Goal: Task Accomplishment & Management: Use online tool/utility

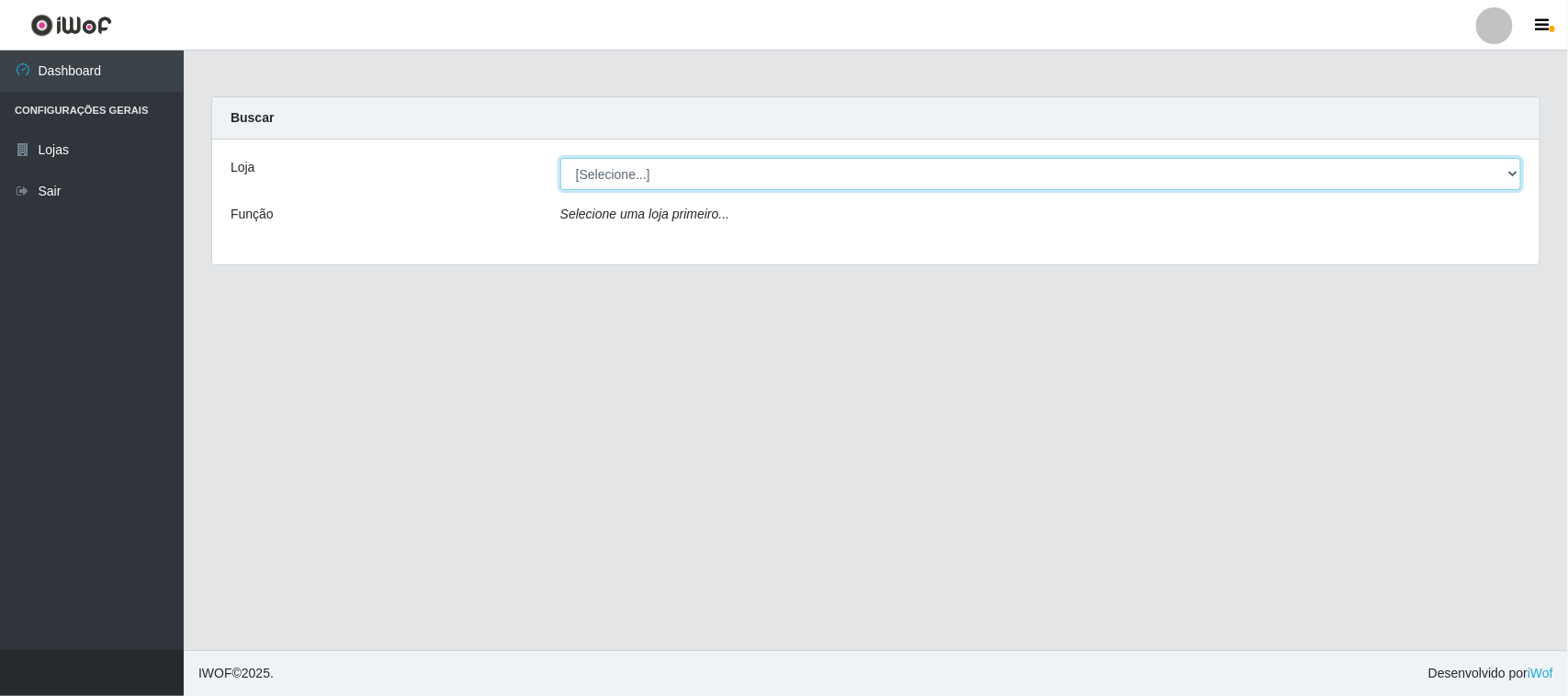
click at [637, 179] on select "[Selecione...] O Feirão - [GEOGRAPHIC_DATA]" at bounding box center [1041, 174] width 961 height 32
select select "191"
click at [560, 158] on select "[Selecione...] O Feirão - [GEOGRAPHIC_DATA]" at bounding box center [1041, 174] width 961 height 32
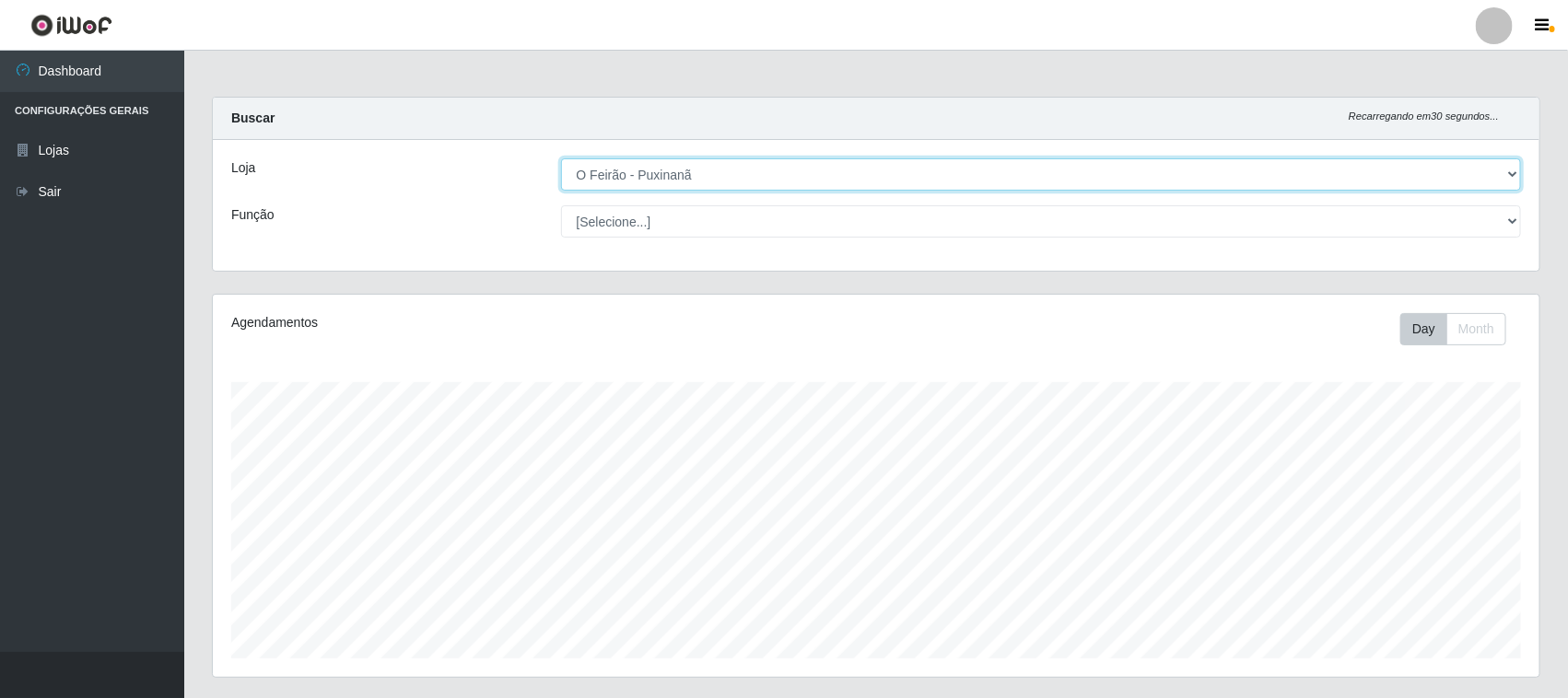
scroll to position [383, 1326]
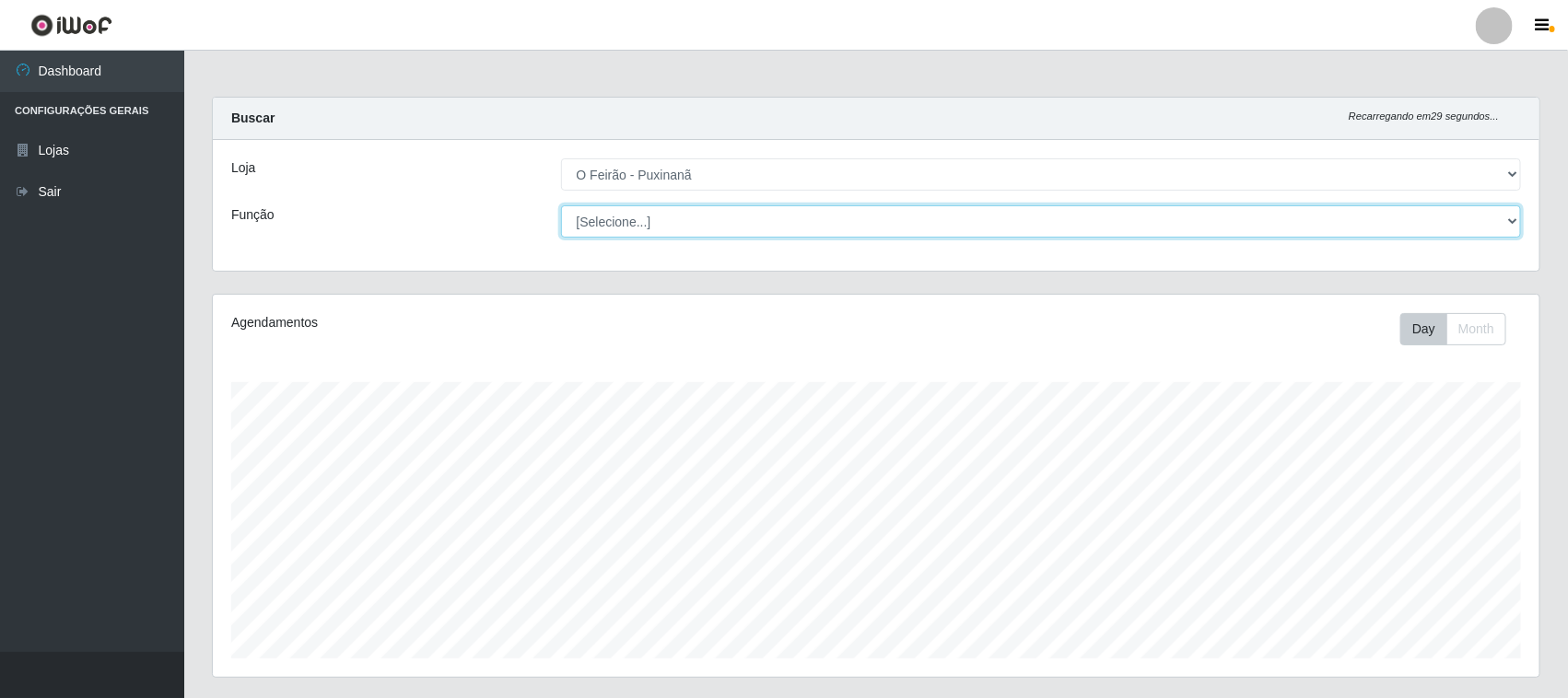
click at [652, 226] on select "[Selecione...] Balconista Balconista + Balconista ++ Embalador Embalador + Emba…" at bounding box center [1041, 222] width 961 height 33
click at [561, 206] on select "[Selecione...] Balconista Balconista + Balconista ++ Embalador Embalador + Emba…" at bounding box center [1041, 222] width 961 height 33
click at [652, 229] on select "[Selecione...] Balconista Balconista + Balconista ++ Embalador Embalador + Emba…" at bounding box center [1041, 222] width 961 height 33
select select "1"
click at [561, 206] on select "[Selecione...] Balconista Balconista + Balconista ++ Embalador Embalador + Emba…" at bounding box center [1041, 222] width 961 height 33
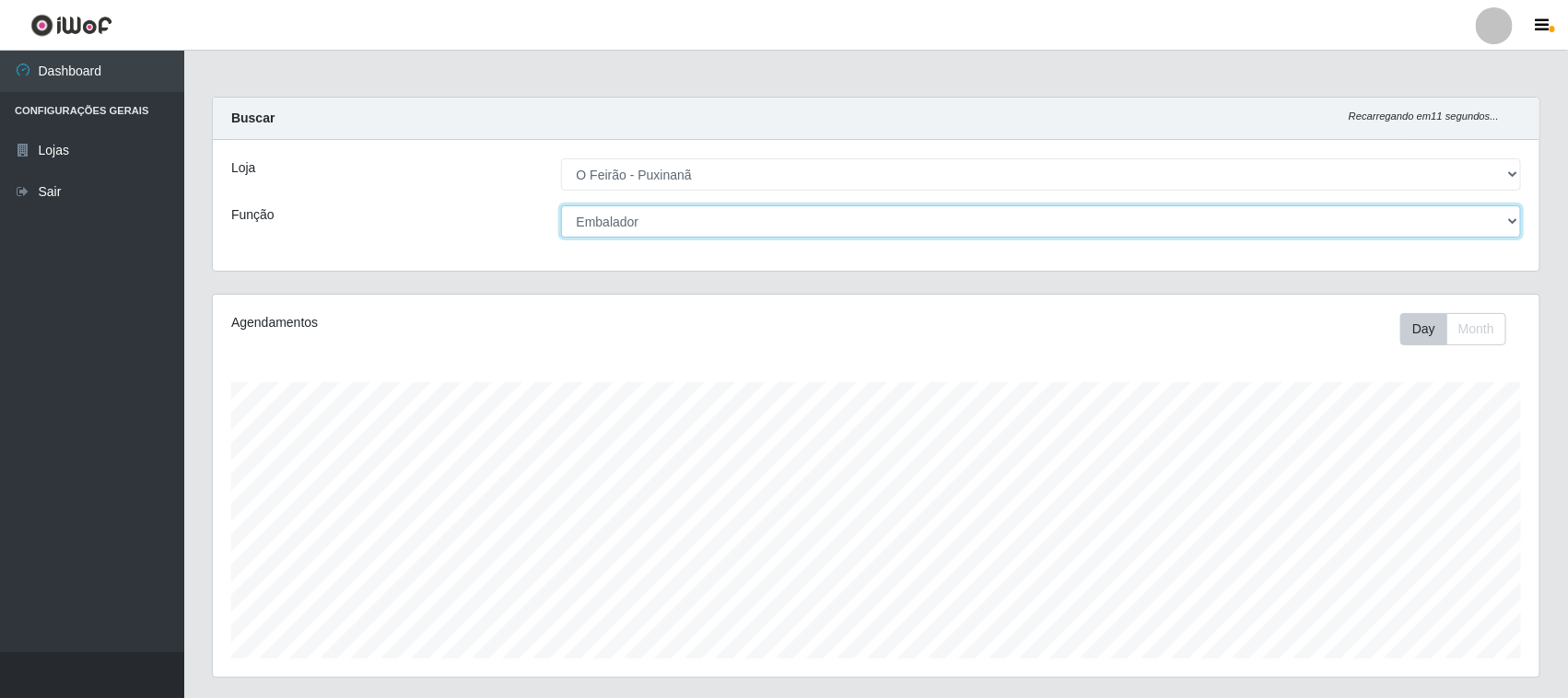
scroll to position [362, 0]
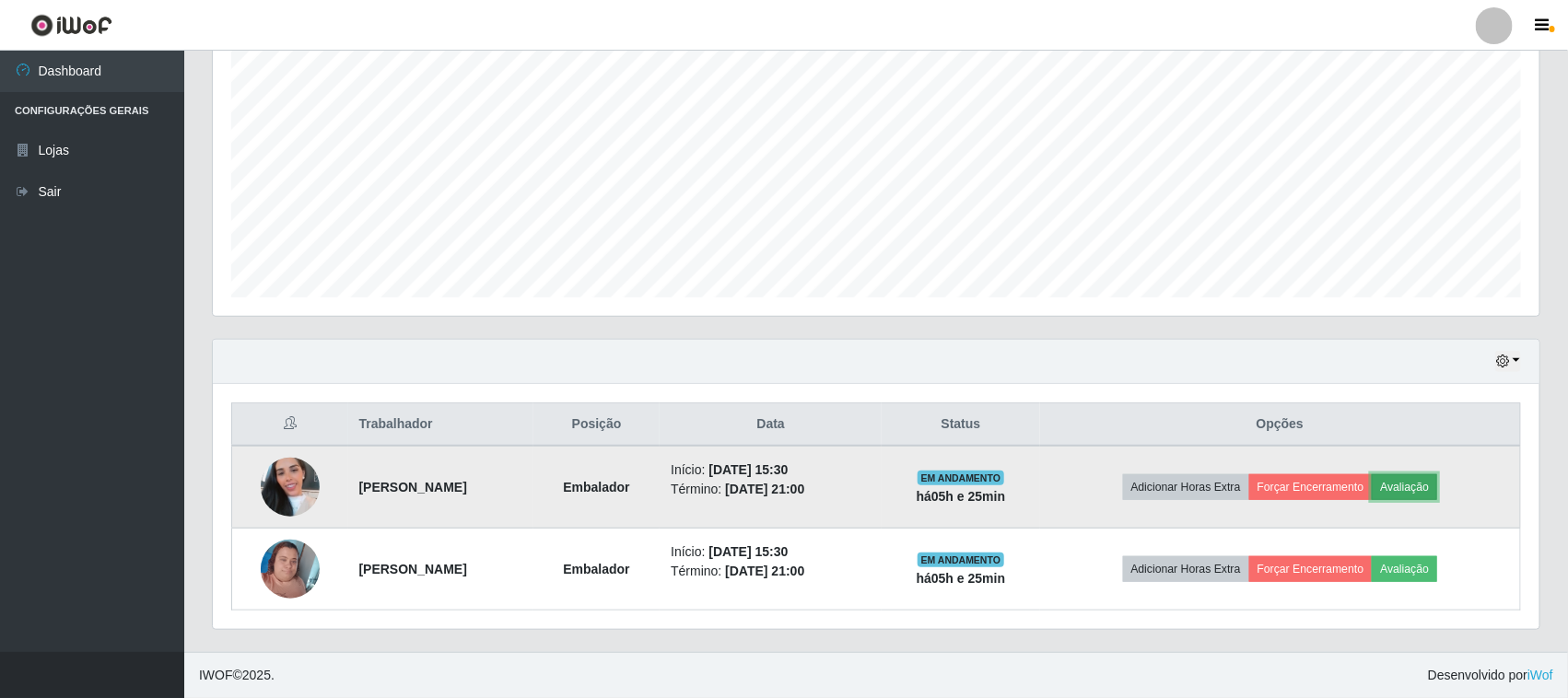
click at [1434, 487] on button "Avaliação" at bounding box center [1405, 487] width 65 height 26
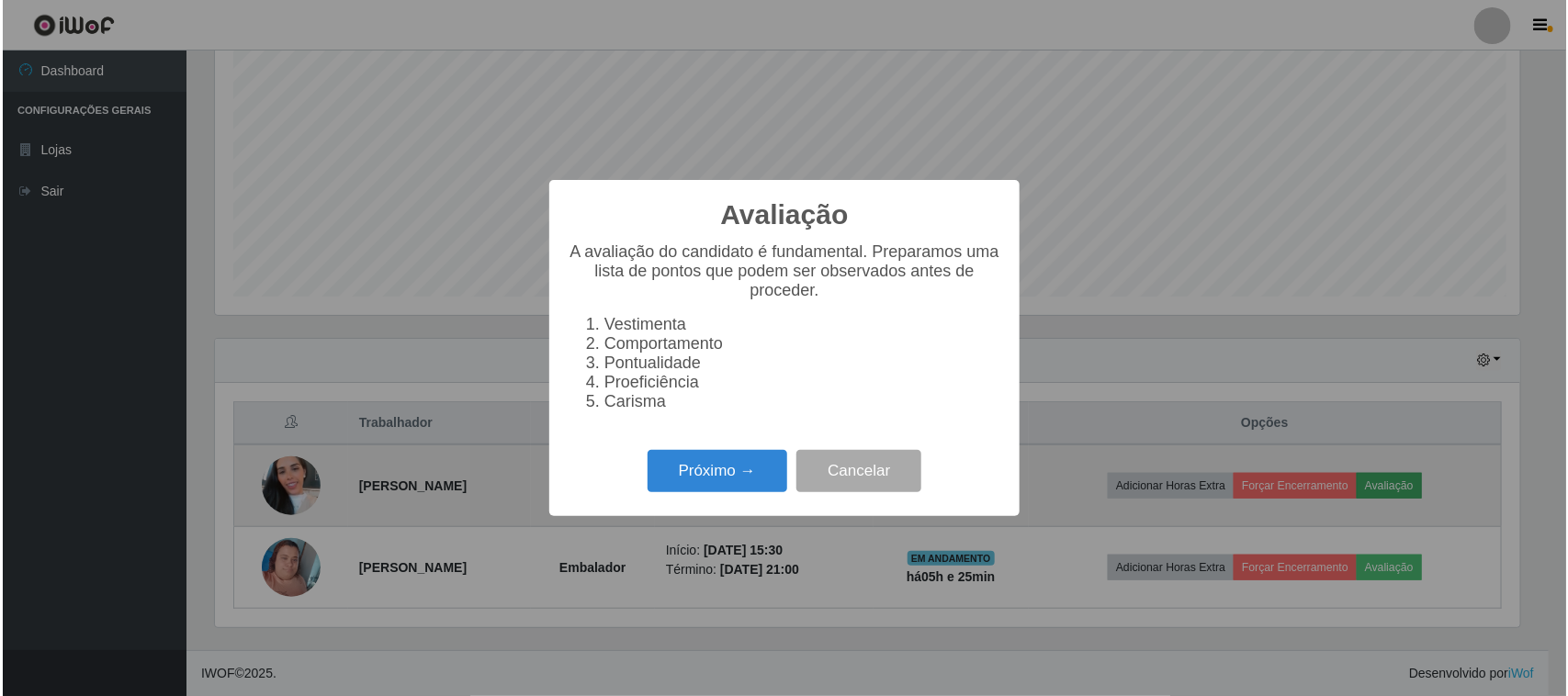
scroll to position [382, 1310]
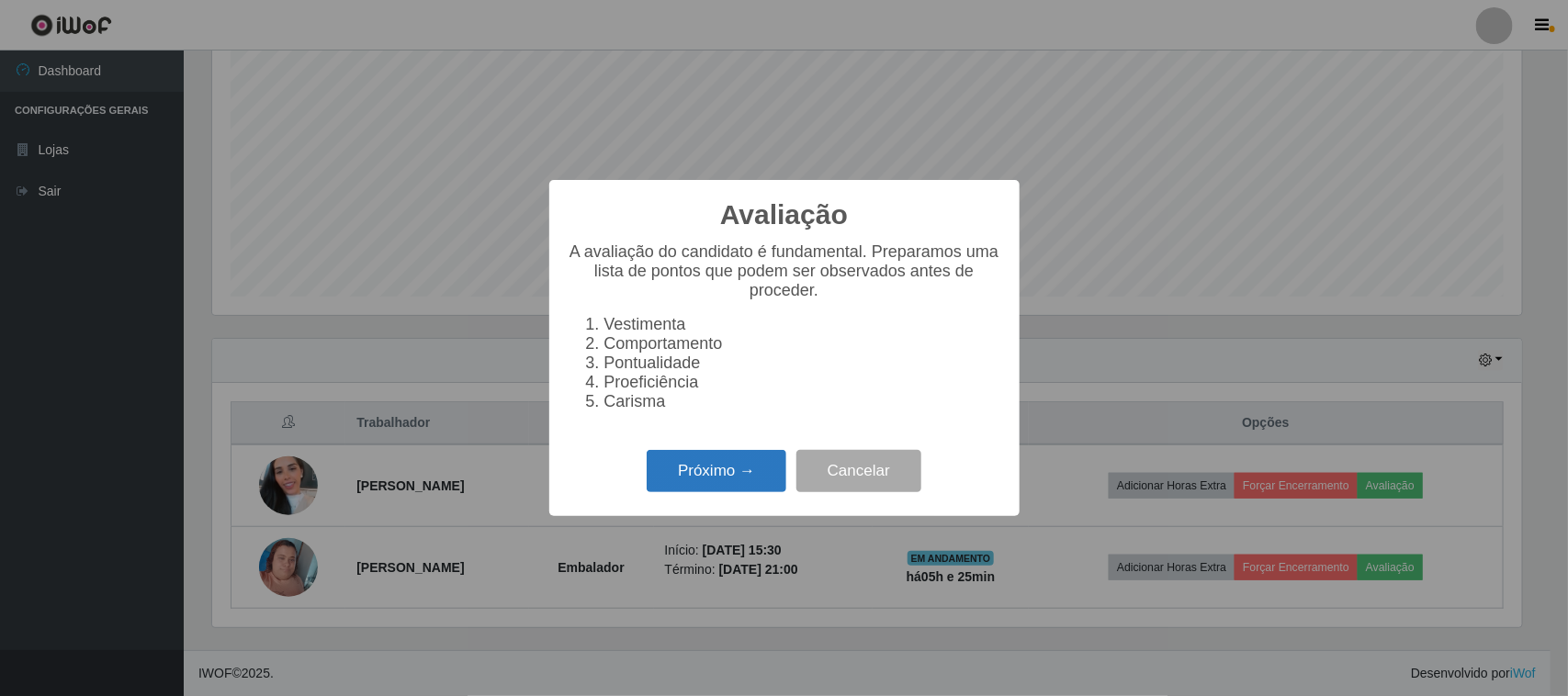
click at [701, 492] on button "Próximo →" at bounding box center [716, 471] width 139 height 43
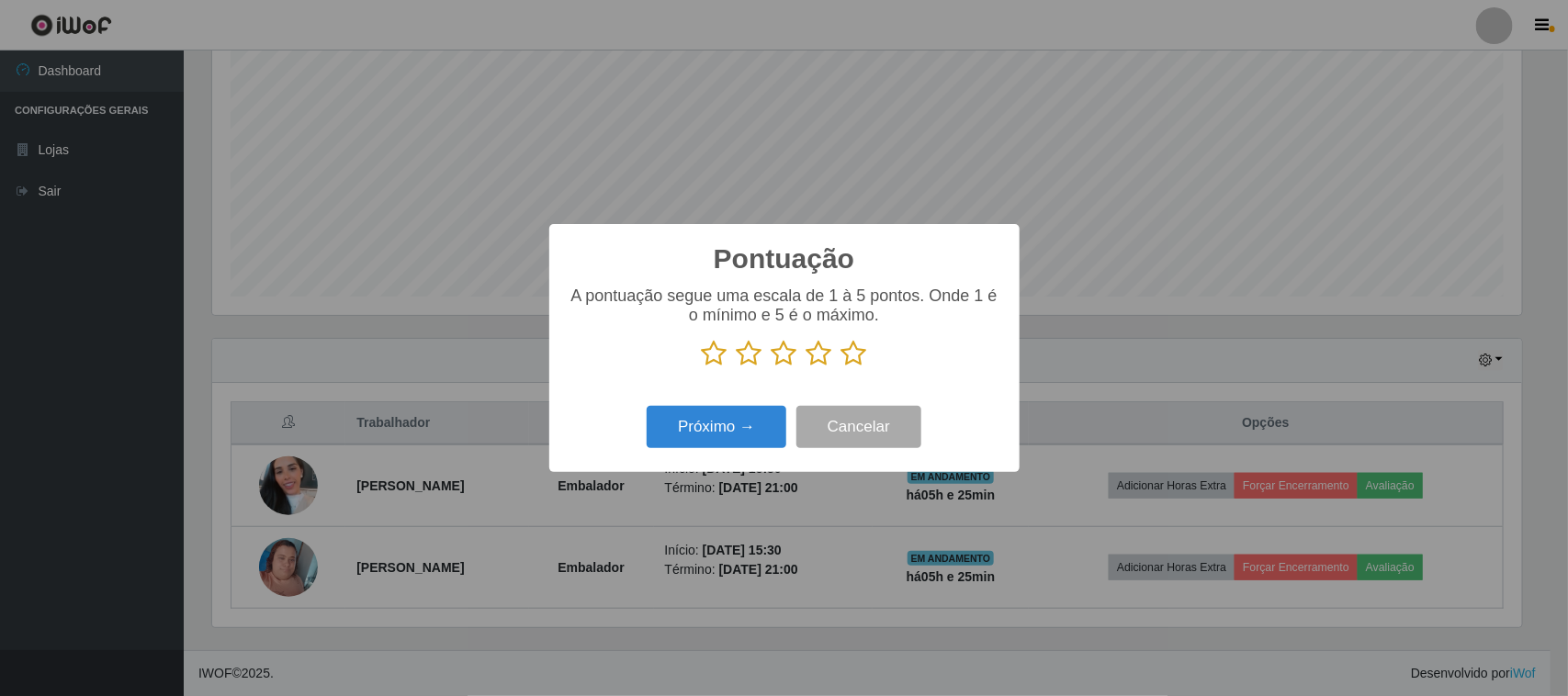
click at [783, 364] on icon at bounding box center [784, 353] width 26 height 28
click at [771, 367] on input "radio" at bounding box center [771, 367] width 0 height 0
click at [742, 420] on button "Próximo →" at bounding box center [716, 427] width 139 height 43
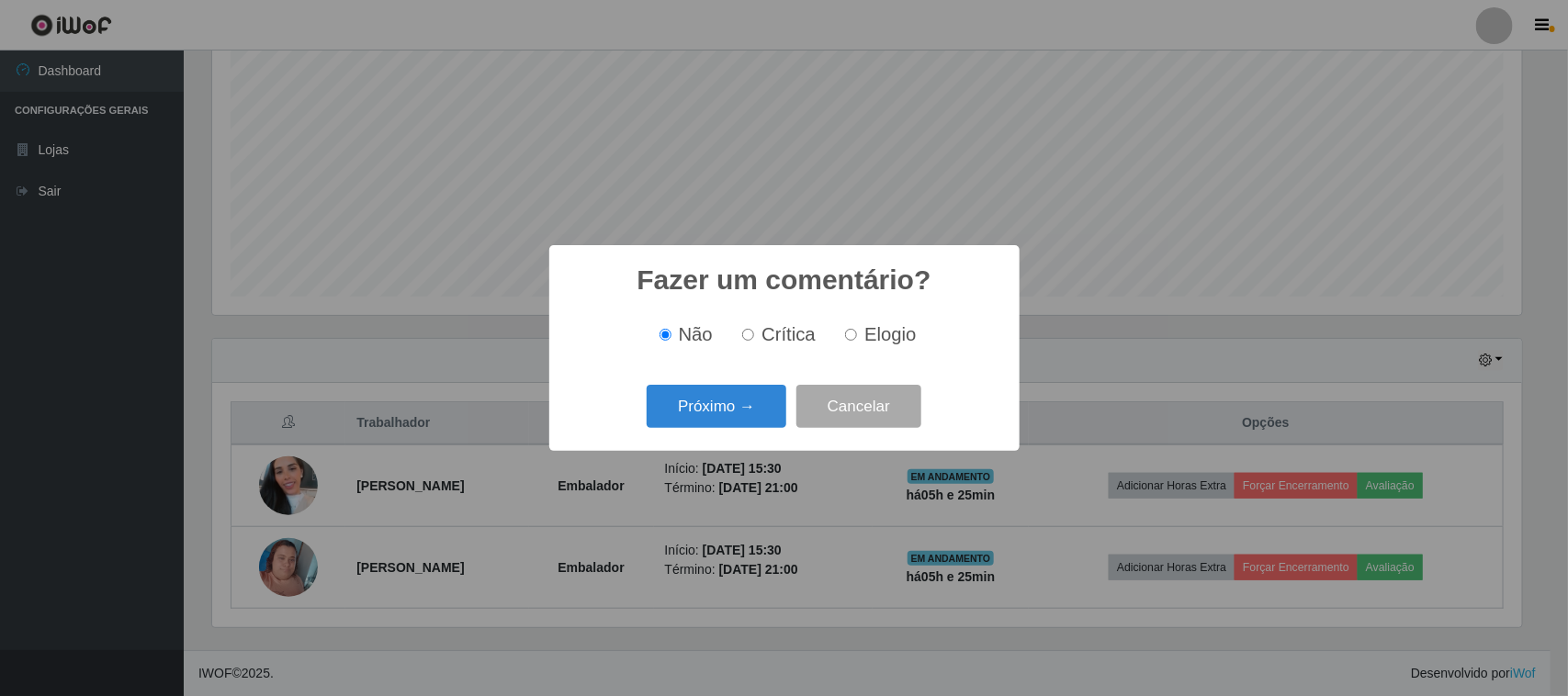
click at [742, 420] on button "Próximo →" at bounding box center [716, 406] width 139 height 43
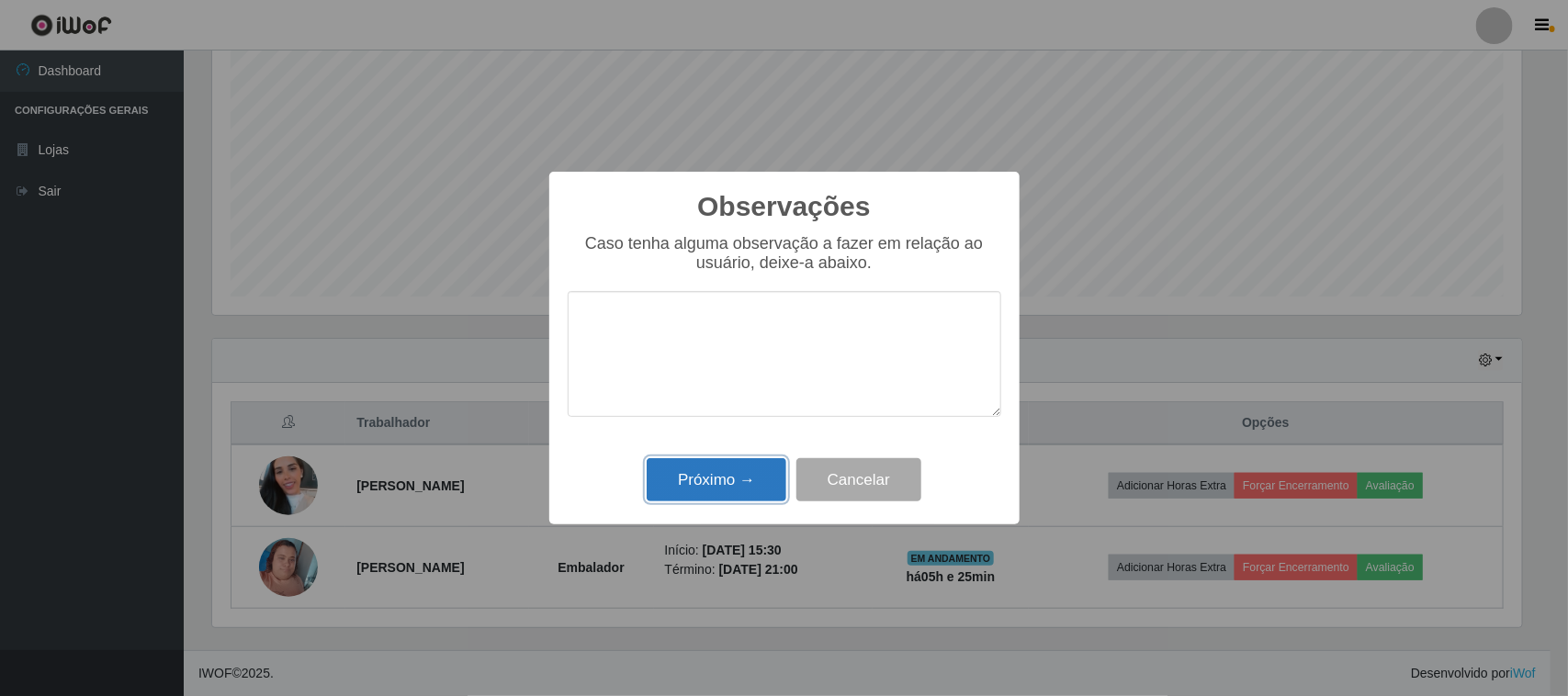
click at [745, 478] on button "Próximo →" at bounding box center [716, 480] width 139 height 43
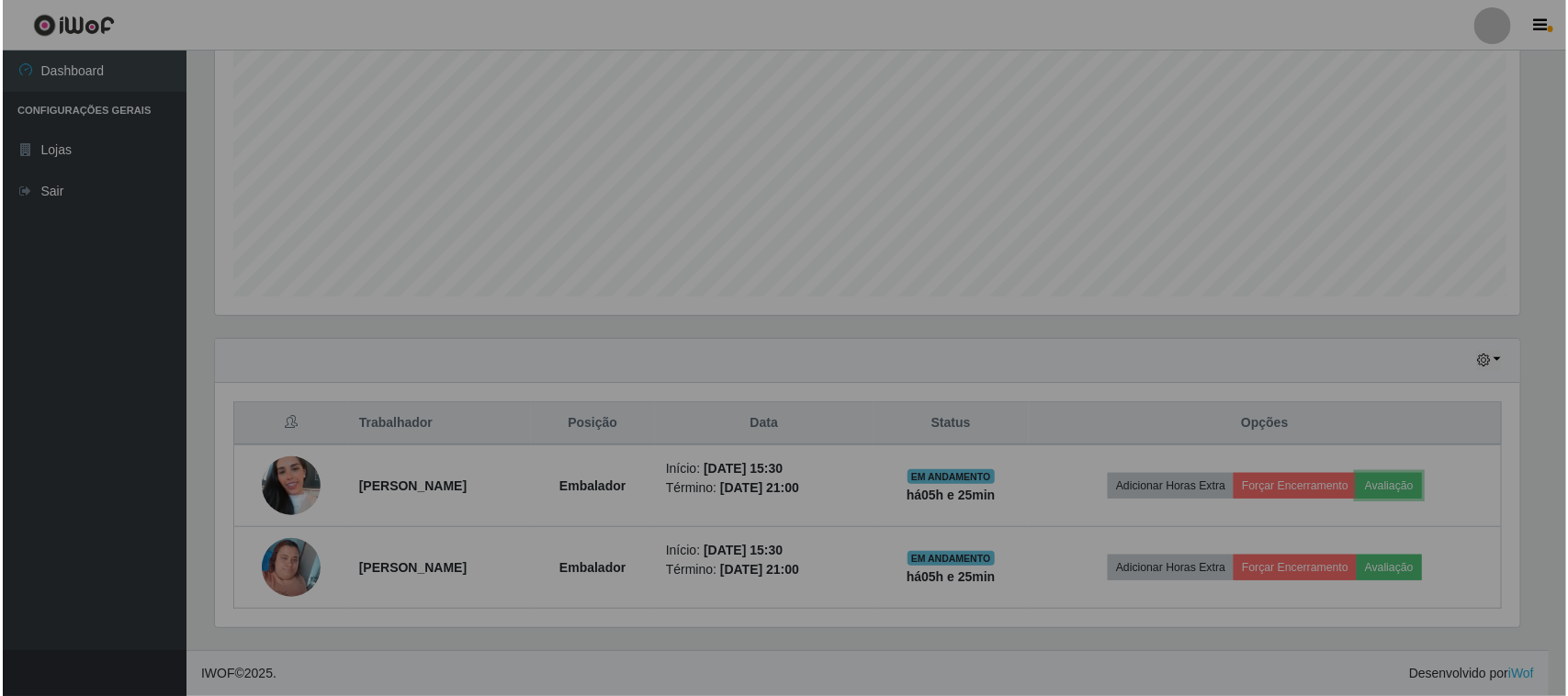
scroll to position [382, 1322]
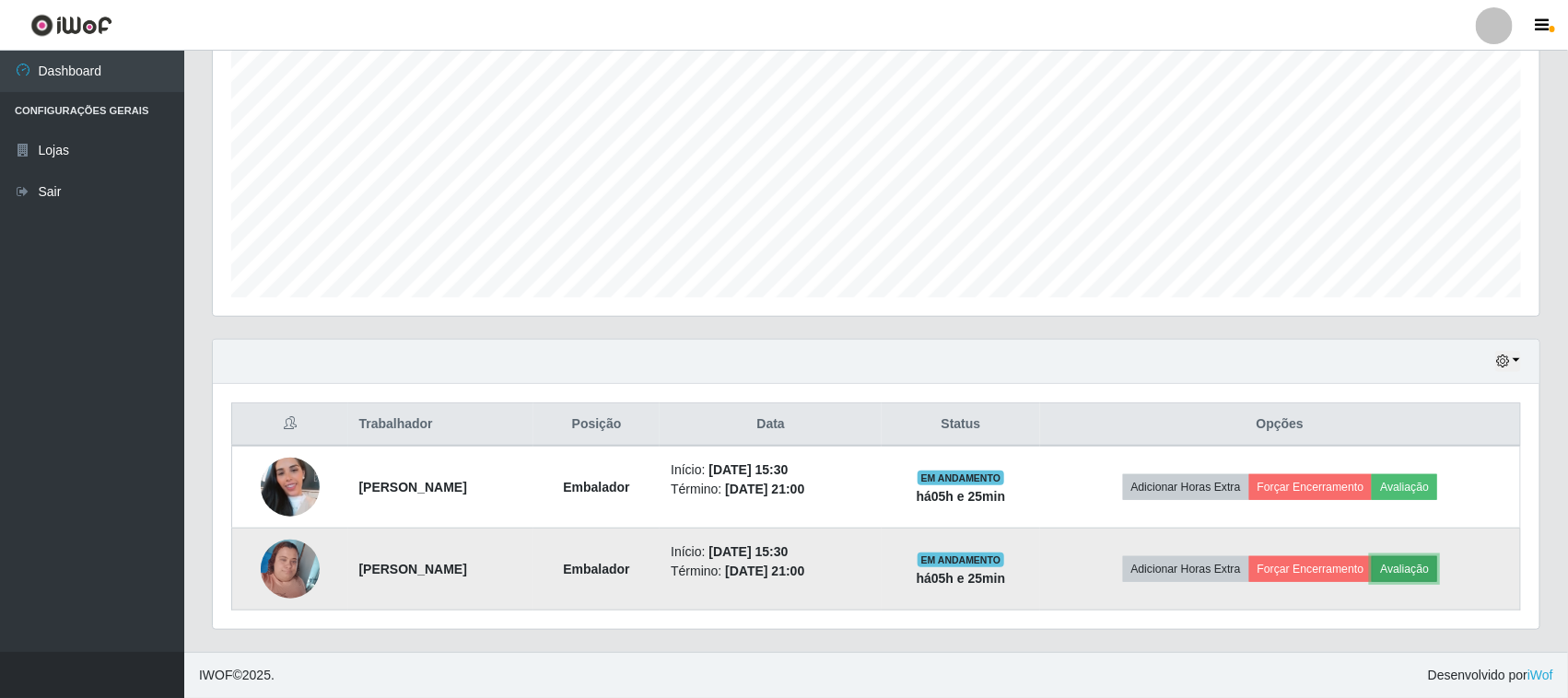
click at [1427, 576] on button "Avaliação" at bounding box center [1405, 569] width 65 height 26
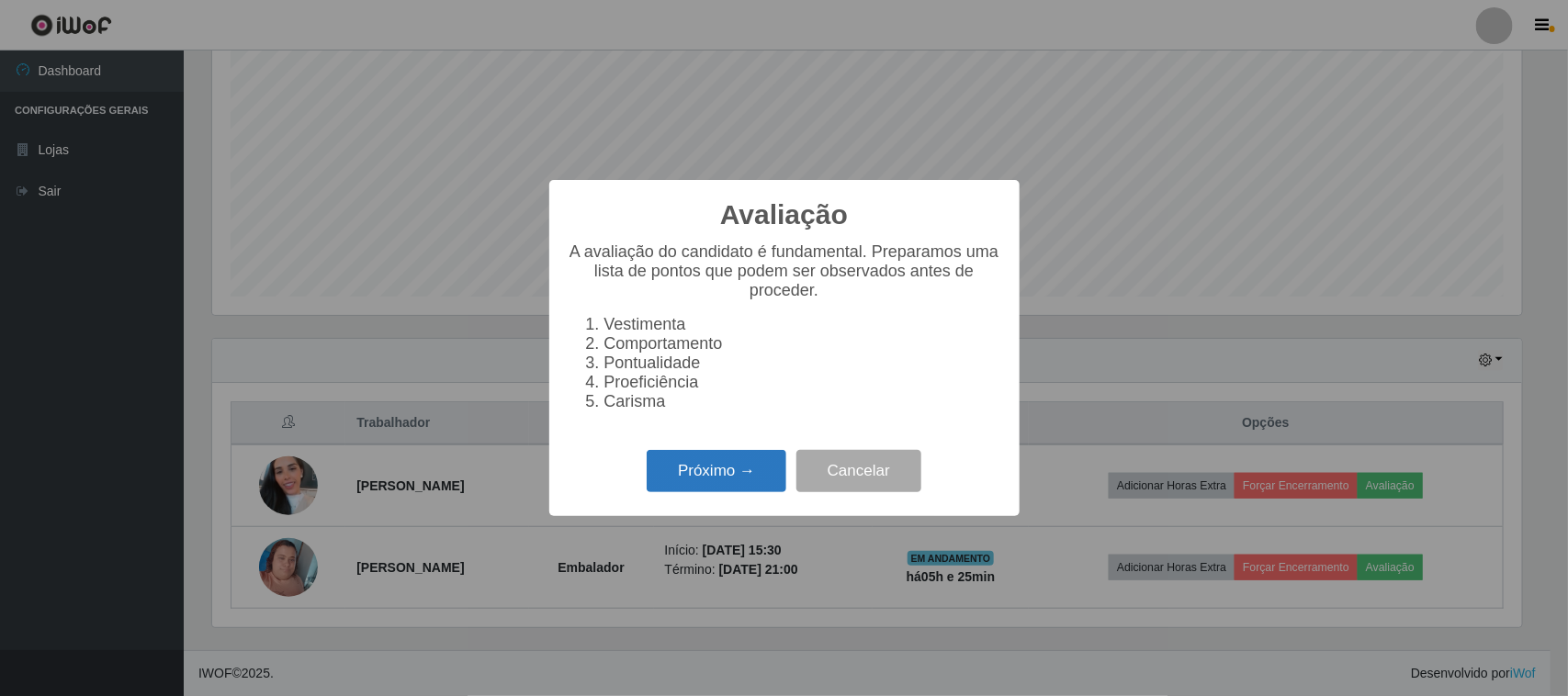
click at [746, 488] on button "Próximo →" at bounding box center [716, 471] width 139 height 43
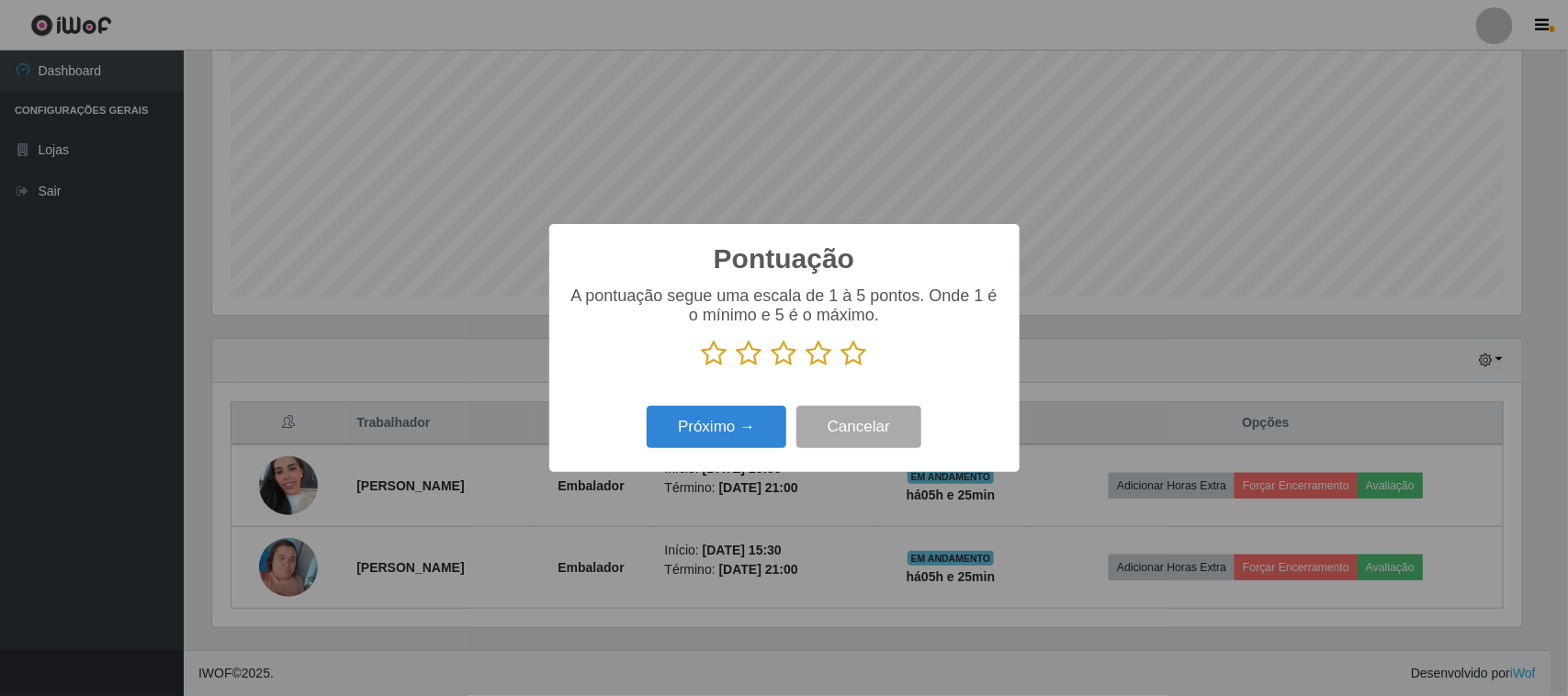
scroll to position [918198, 917044]
click at [788, 361] on icon at bounding box center [784, 353] width 26 height 28
click at [771, 367] on input "radio" at bounding box center [771, 367] width 0 height 0
click at [705, 445] on button "Próximo →" at bounding box center [716, 427] width 139 height 43
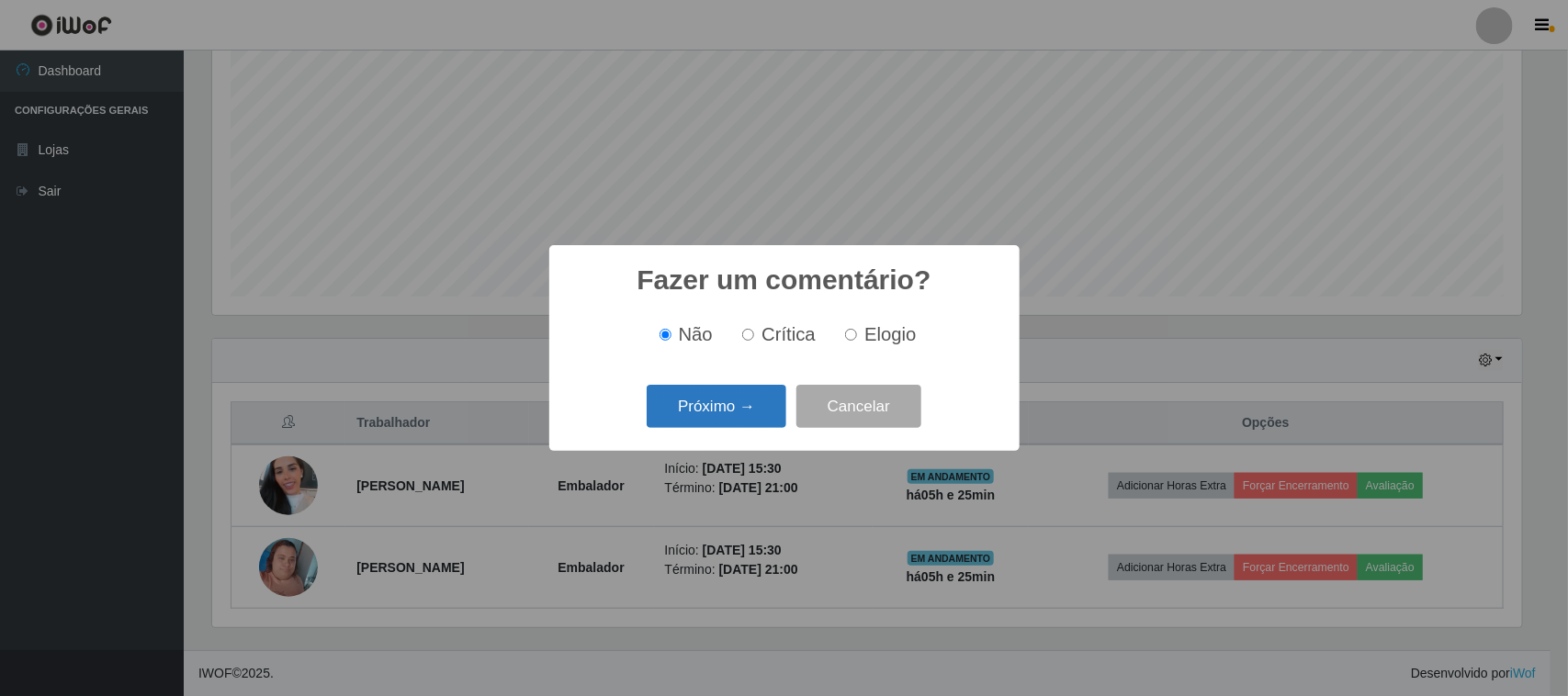
click at [718, 411] on button "Próximo →" at bounding box center [716, 406] width 139 height 43
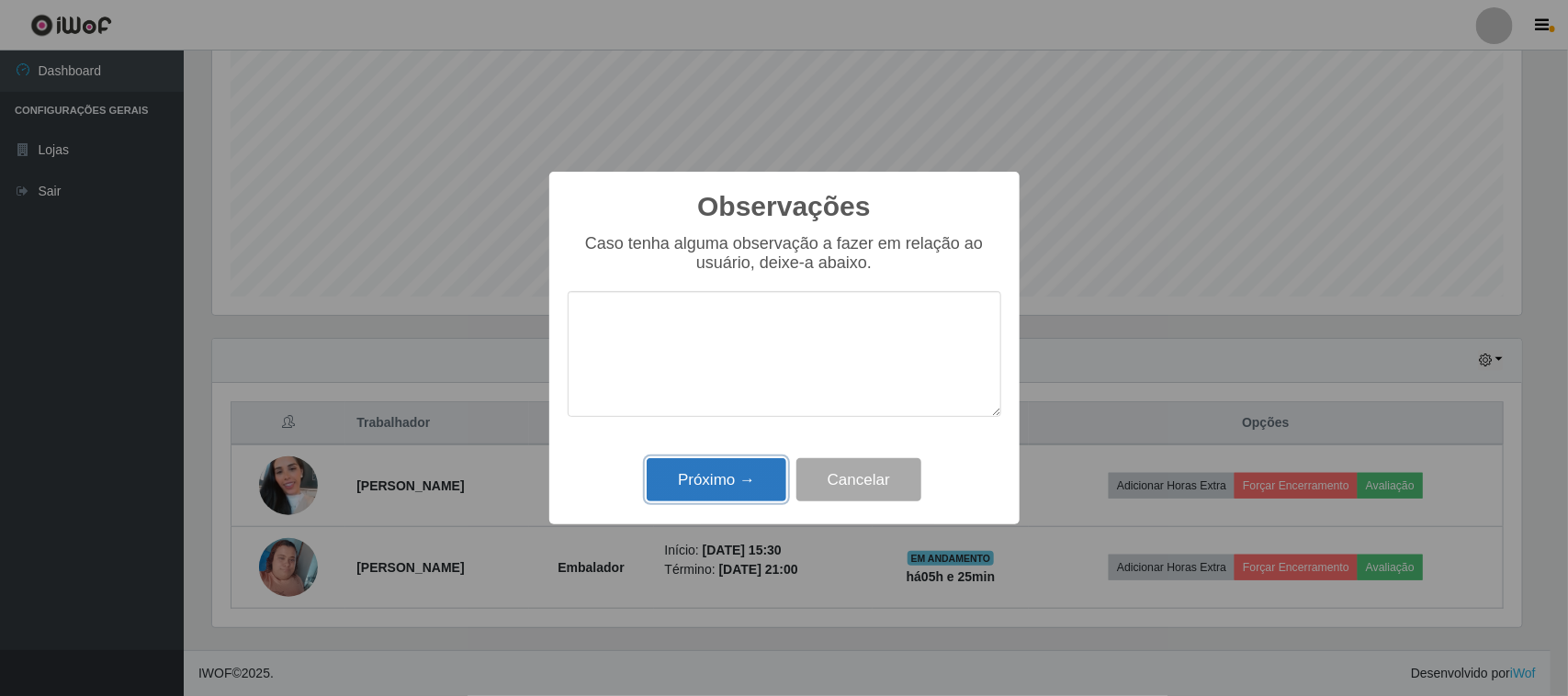
click at [731, 493] on button "Próximo →" at bounding box center [716, 480] width 139 height 43
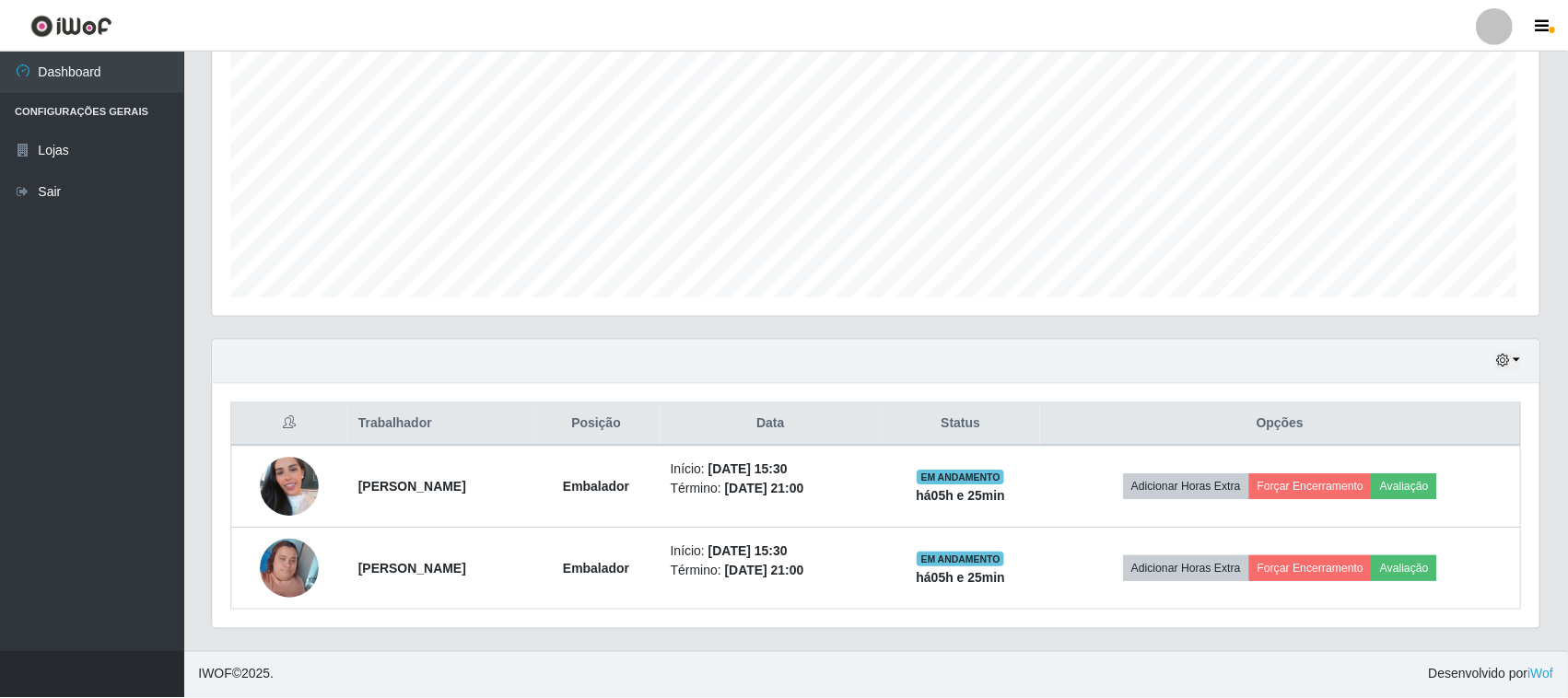
scroll to position [383, 1326]
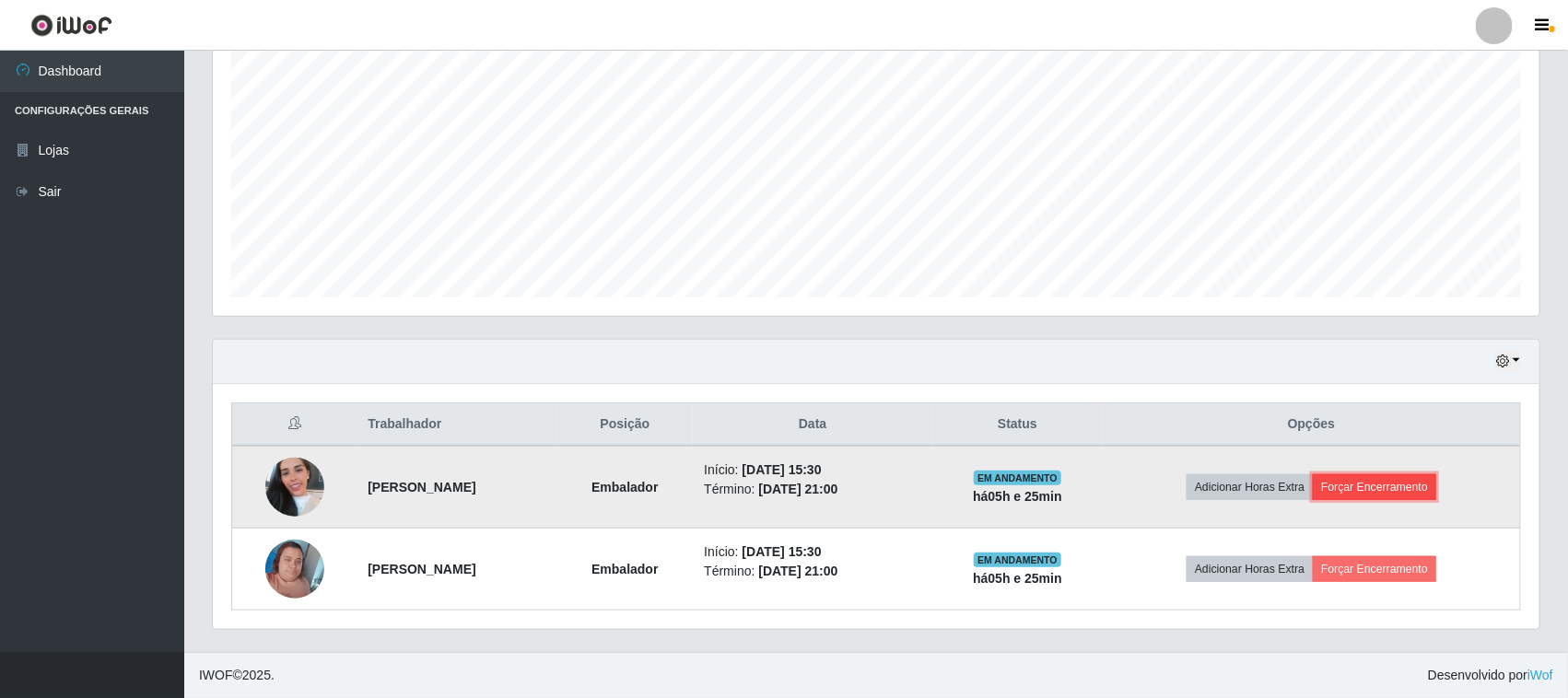
click at [1387, 486] on button "Forçar Encerramento" at bounding box center [1374, 487] width 123 height 26
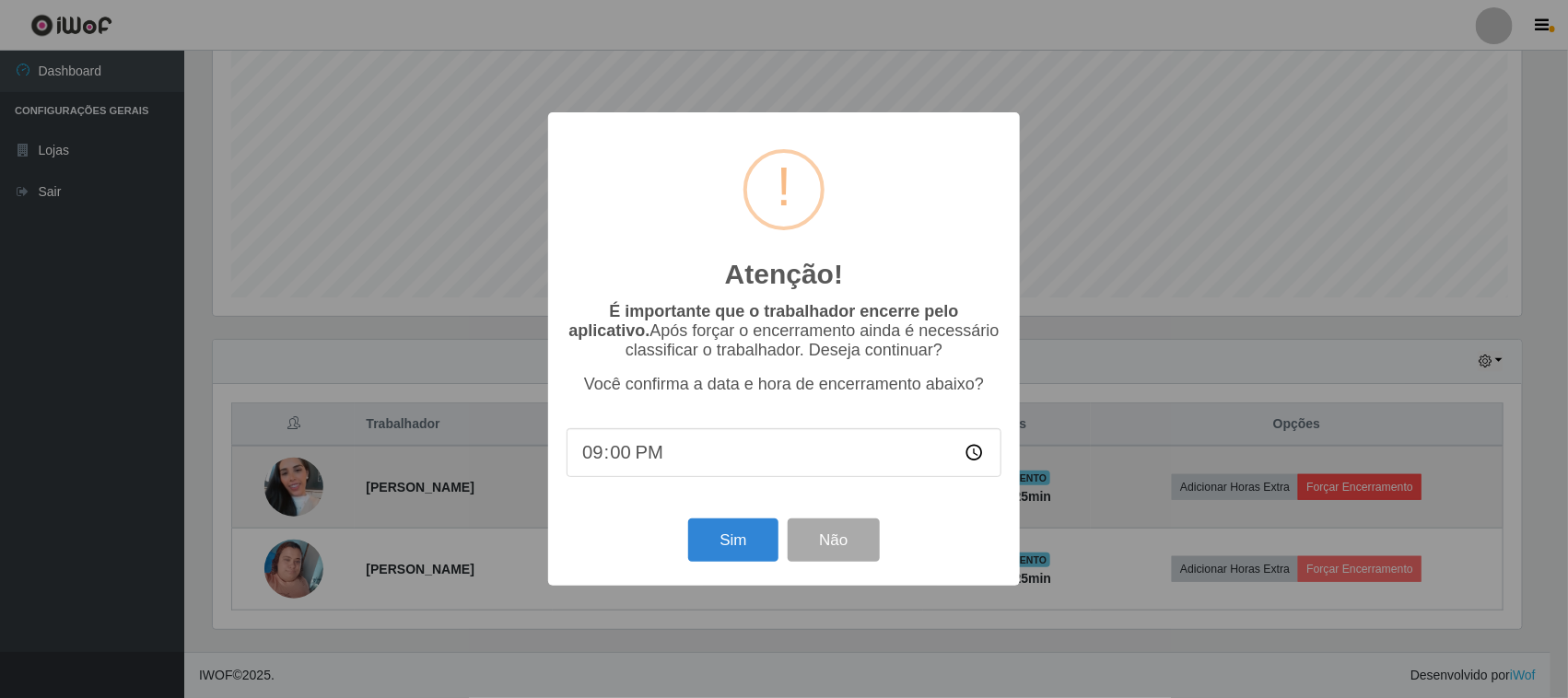
scroll to position [383, 1314]
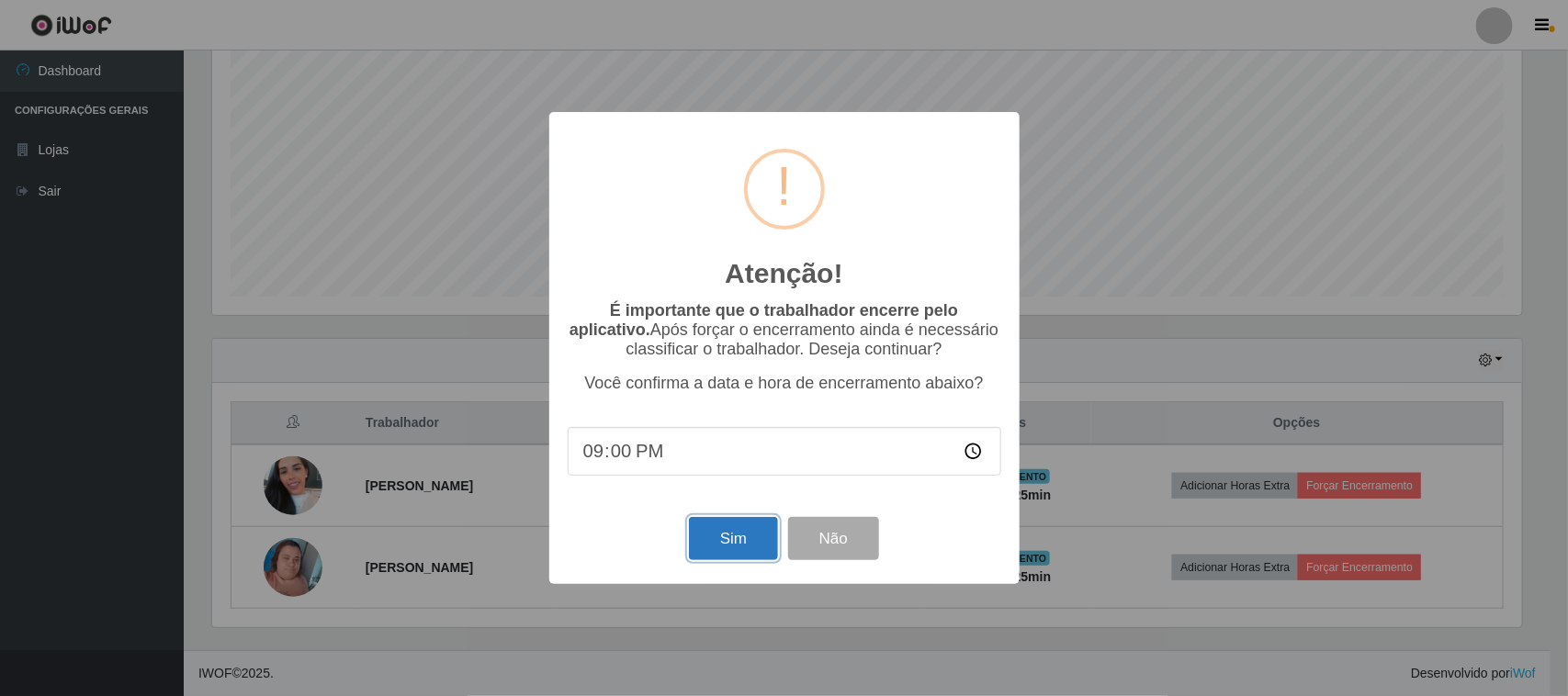
click at [727, 540] on button "Sim" at bounding box center [733, 538] width 89 height 43
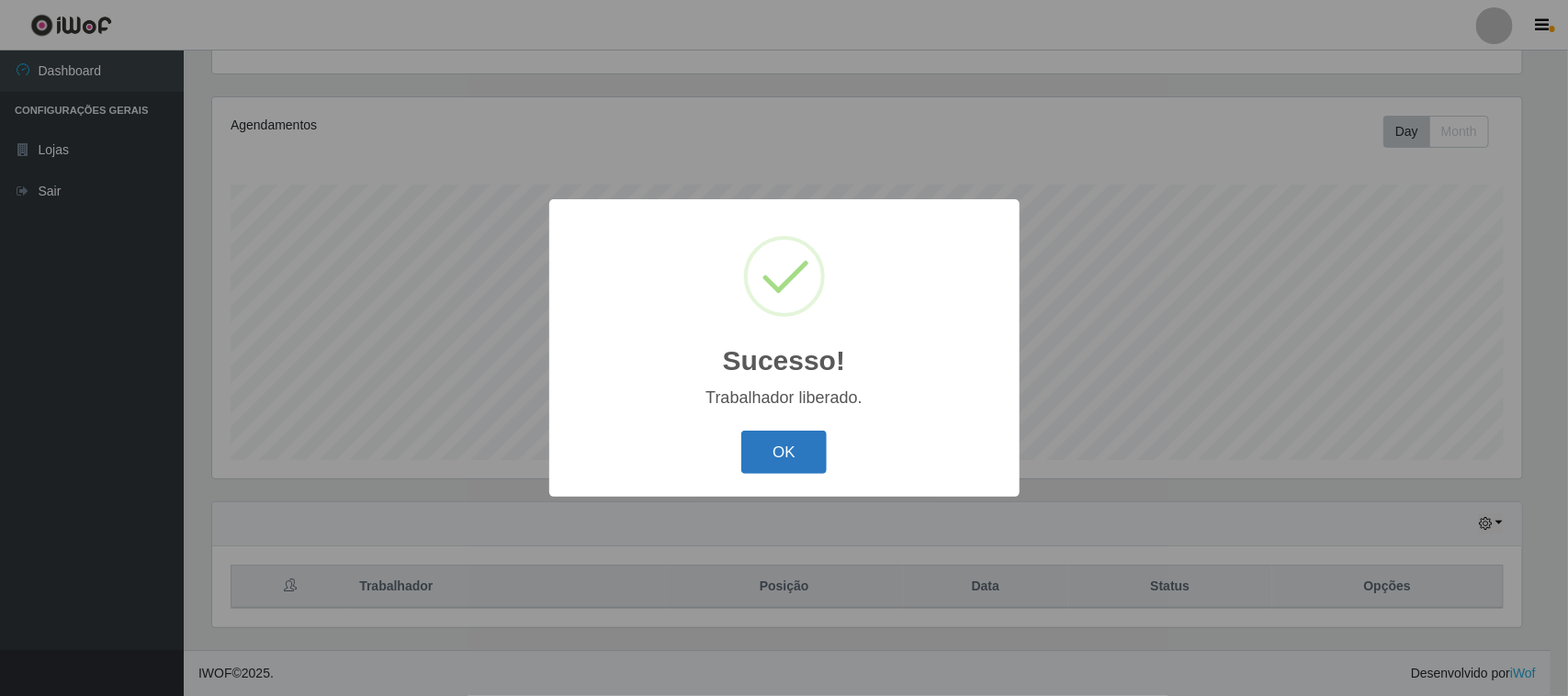
click at [809, 462] on button "OK" at bounding box center [784, 452] width 86 height 43
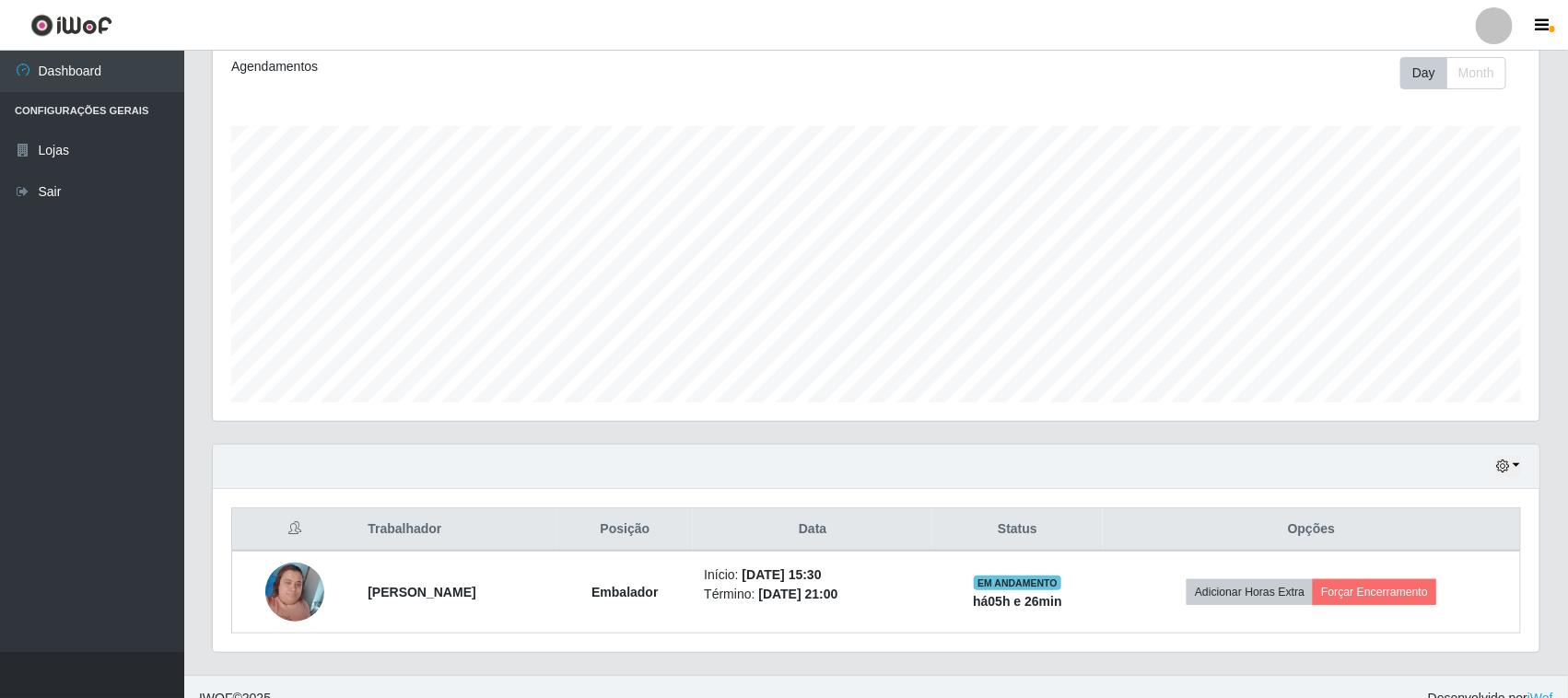
scroll to position [281, 0]
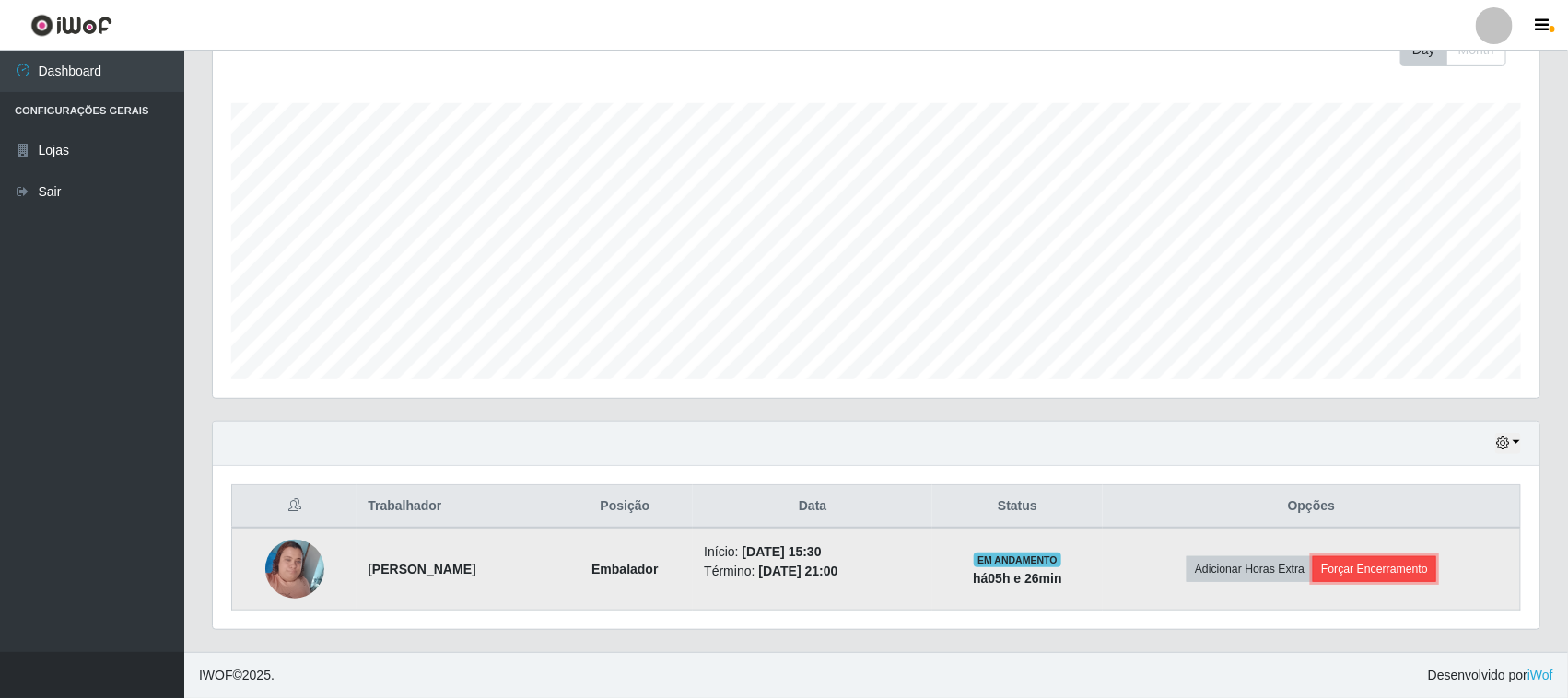
click at [1380, 574] on button "Forçar Encerramento" at bounding box center [1374, 569] width 123 height 26
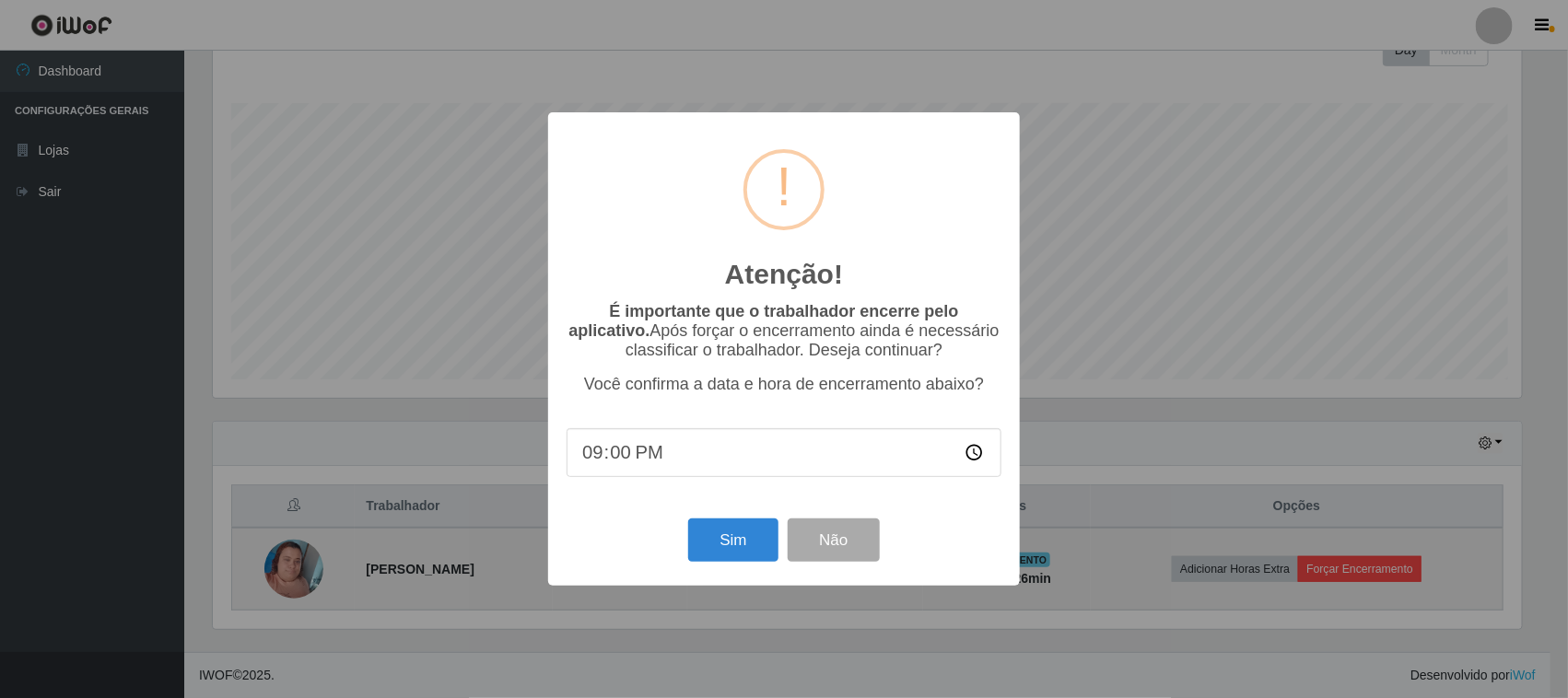
scroll to position [383, 1314]
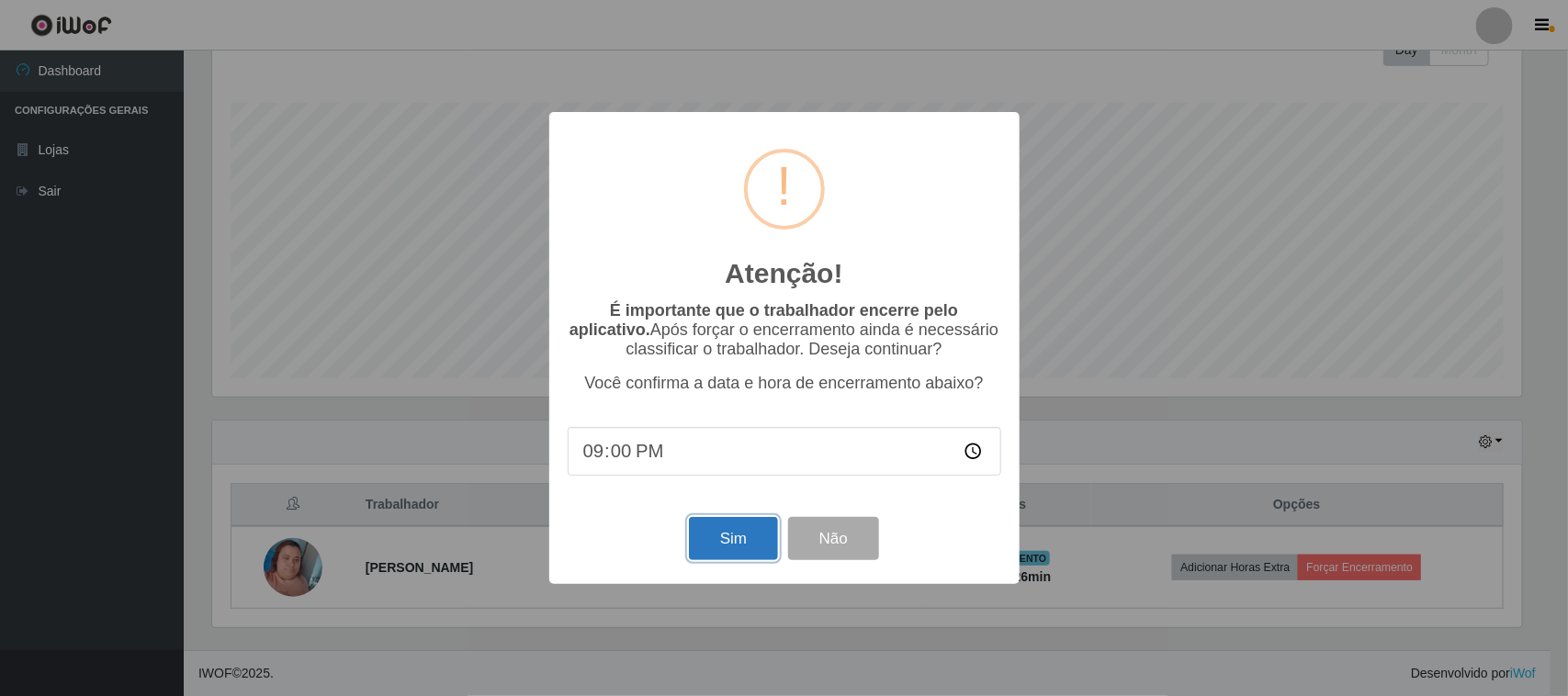
click at [743, 547] on button "Sim" at bounding box center [733, 538] width 89 height 43
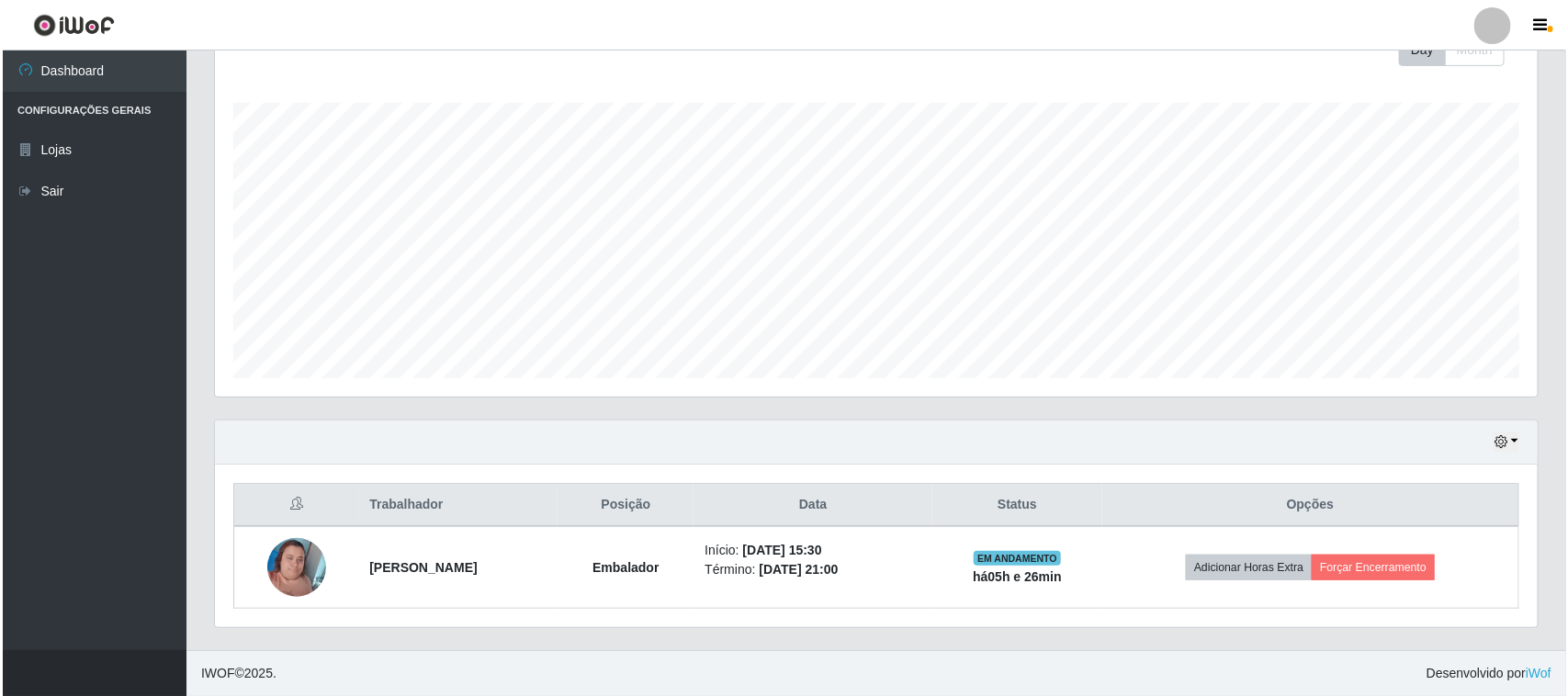
scroll to position [0, 0]
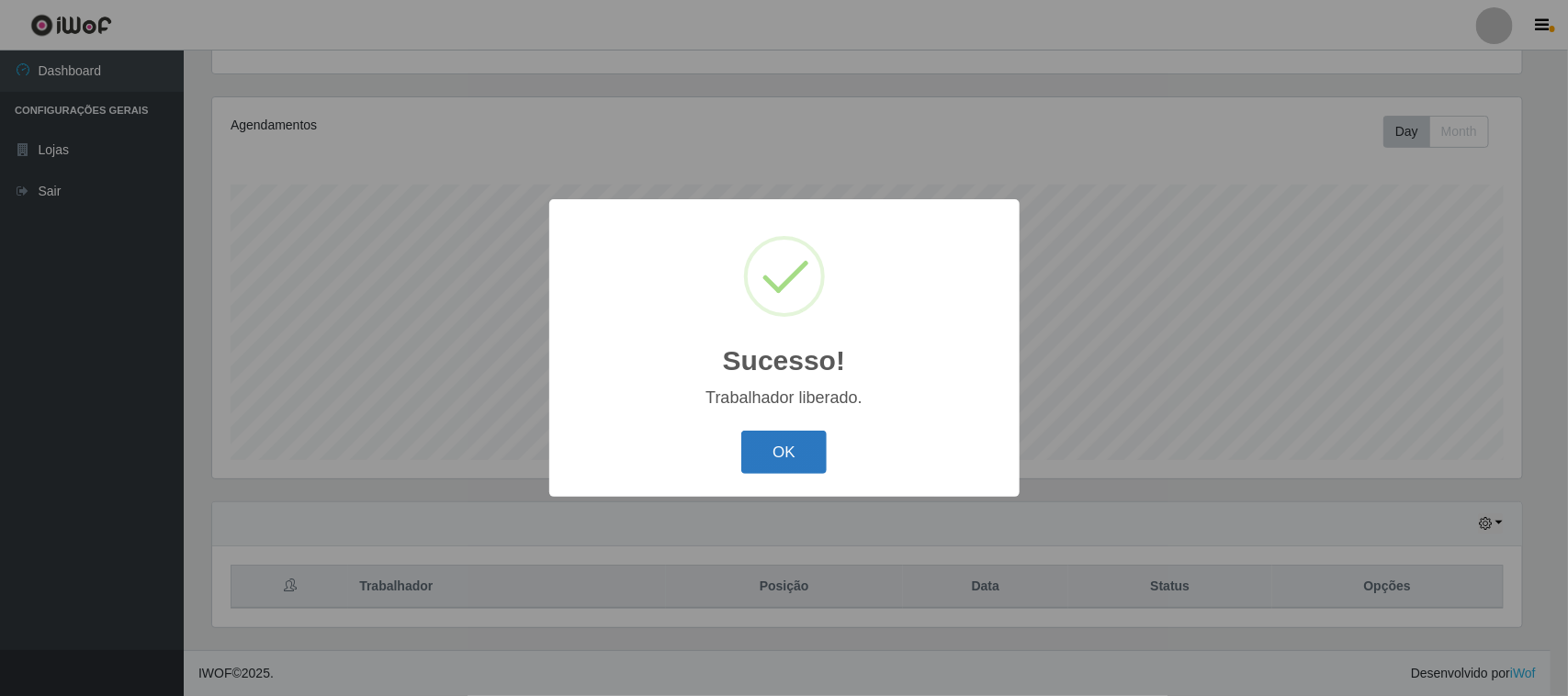
click at [779, 460] on button "OK" at bounding box center [784, 452] width 86 height 43
